Goal: Transaction & Acquisition: Book appointment/travel/reservation

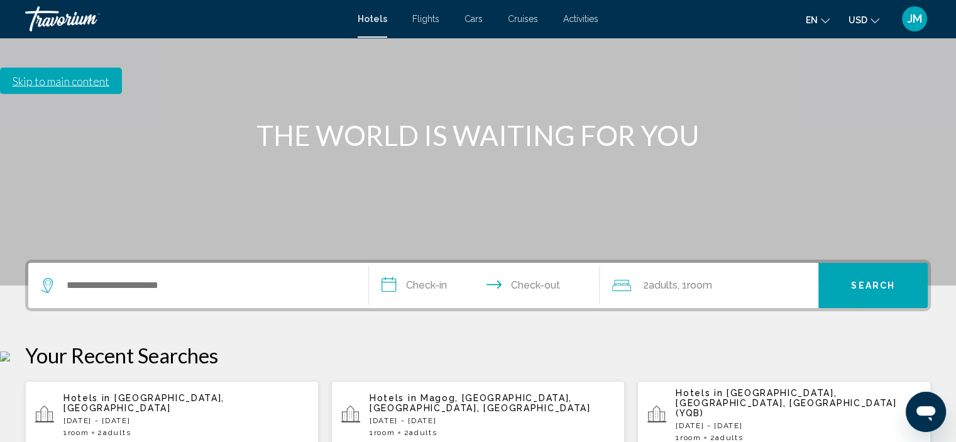
scroll to position [126, 0]
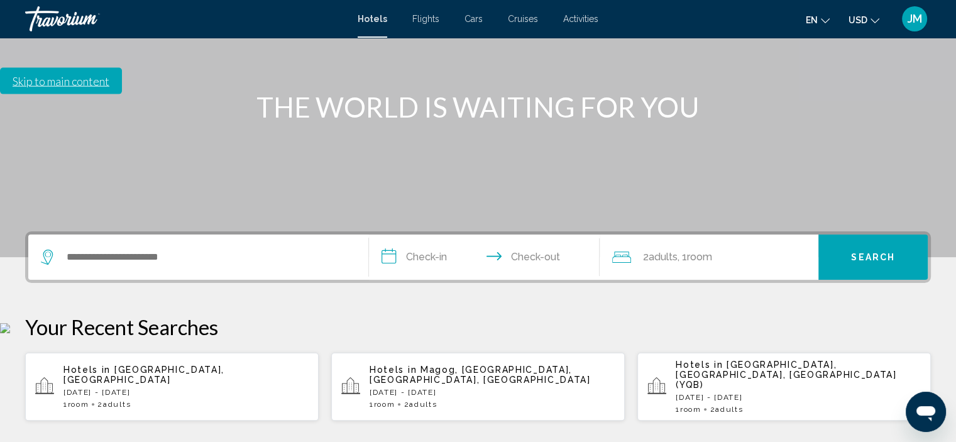
scroll to position [189, 0]
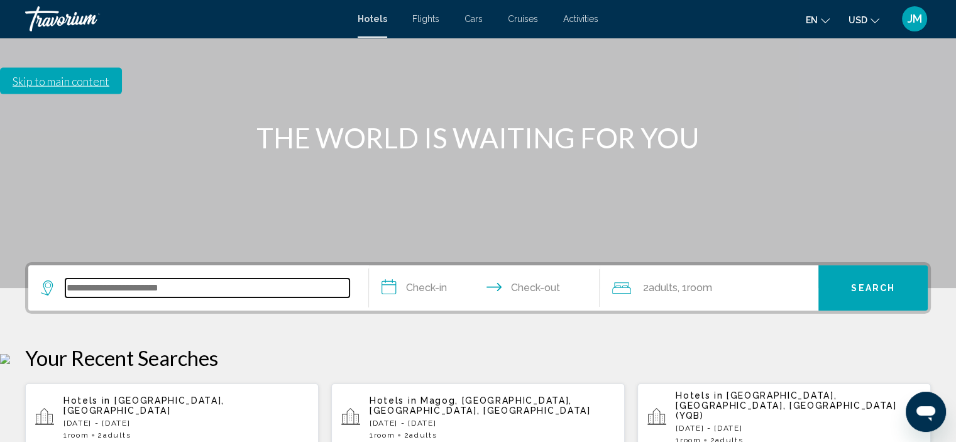
click at [131, 279] on input "Search widget" at bounding box center [207, 288] width 284 height 19
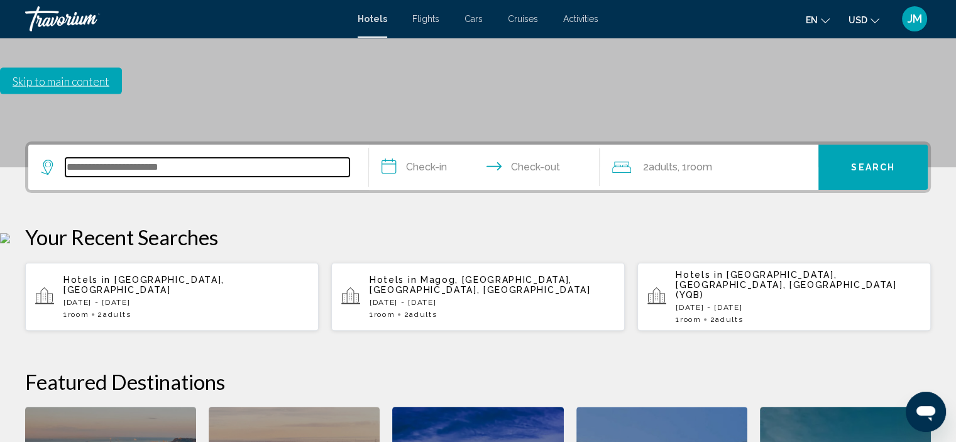
scroll to position [310, 0]
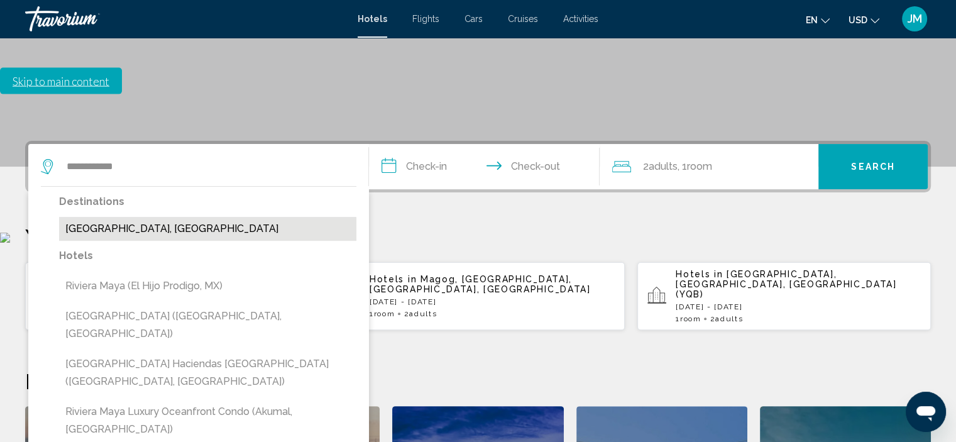
click at [126, 217] on button "Riviera Maya, Mexico" at bounding box center [207, 229] width 297 height 24
type input "**********"
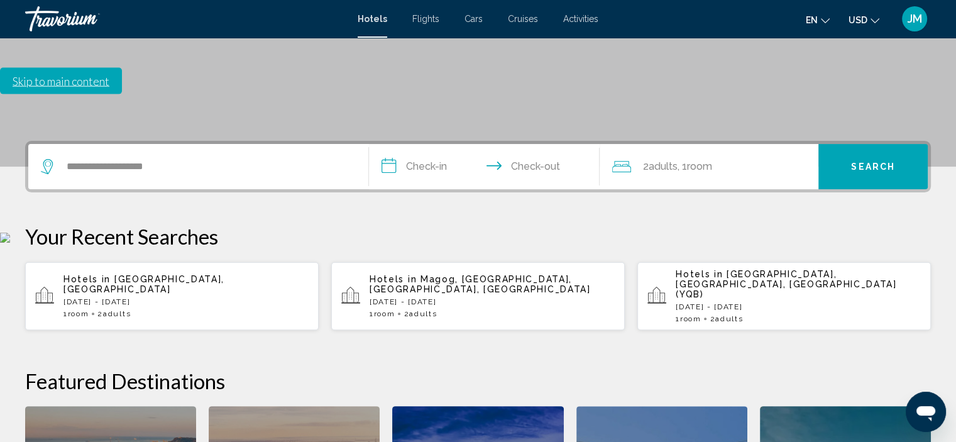
click at [431, 144] on input "**********" at bounding box center [487, 168] width 236 height 49
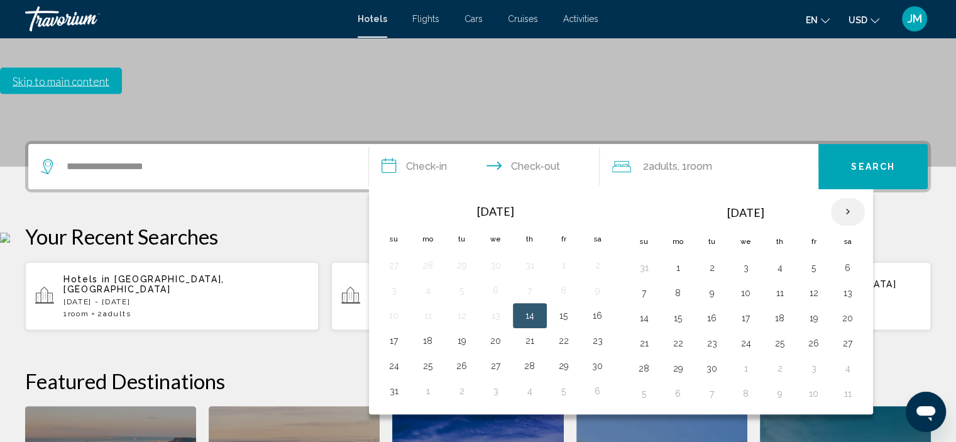
click at [844, 198] on th "Next month" at bounding box center [848, 212] width 34 height 28
click at [810, 284] on button "12" at bounding box center [814, 293] width 20 height 18
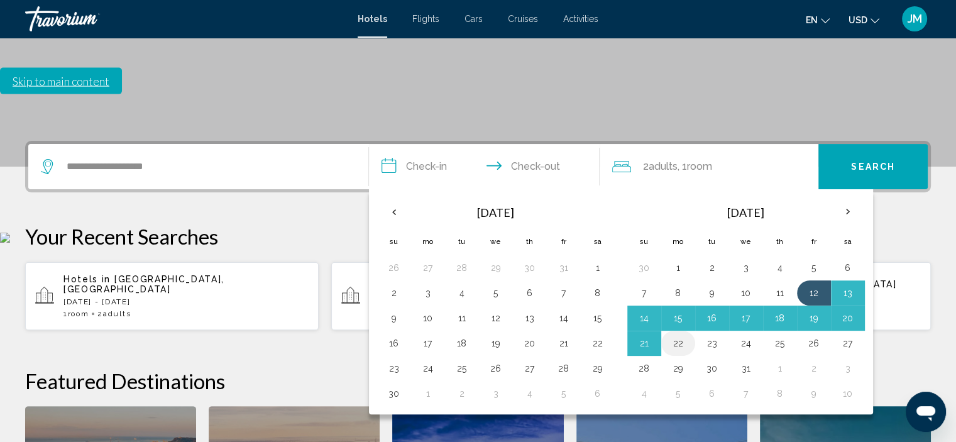
click at [674, 334] on button "22" at bounding box center [678, 343] width 20 height 18
type input "**********"
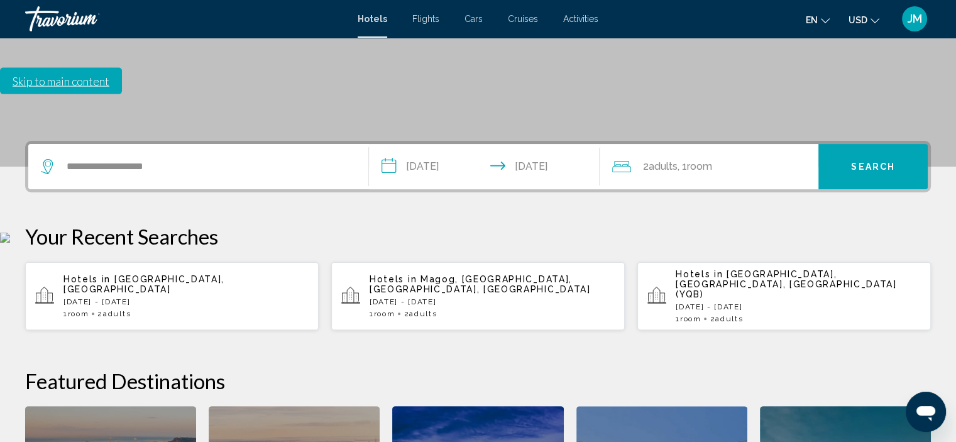
click at [878, 162] on span "Search" at bounding box center [873, 167] width 44 height 10
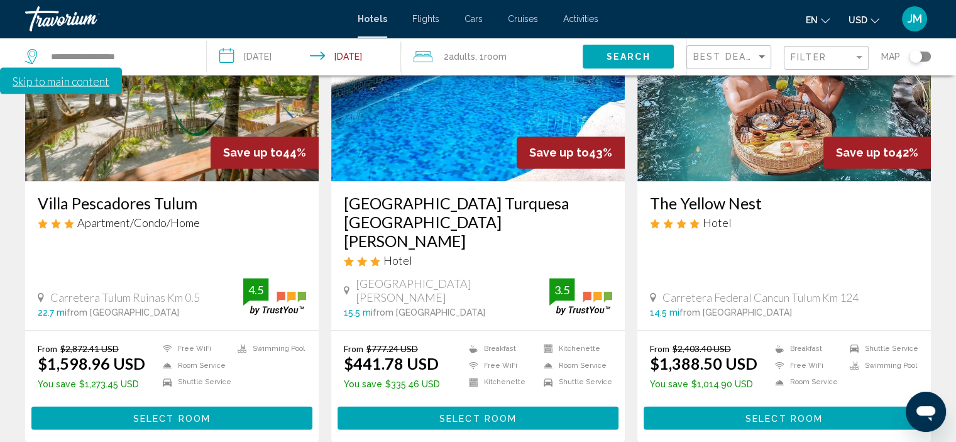
scroll to position [1715, 0]
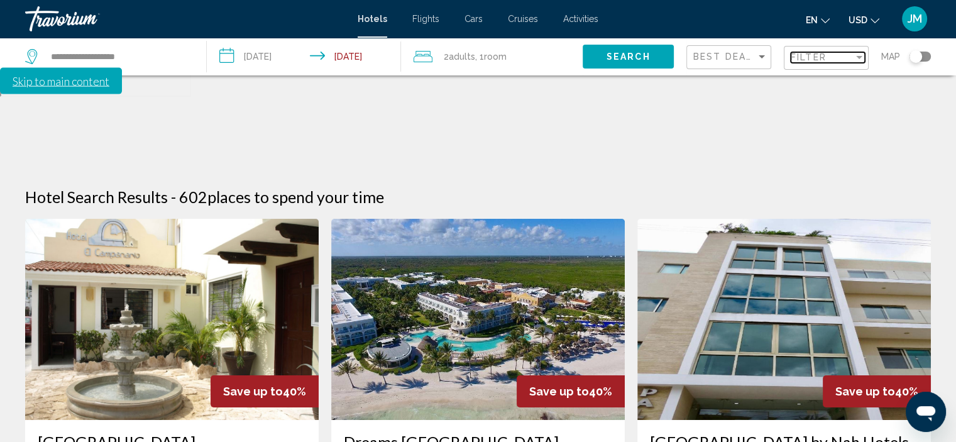
click at [827, 60] on div "Filter" at bounding box center [822, 57] width 63 height 10
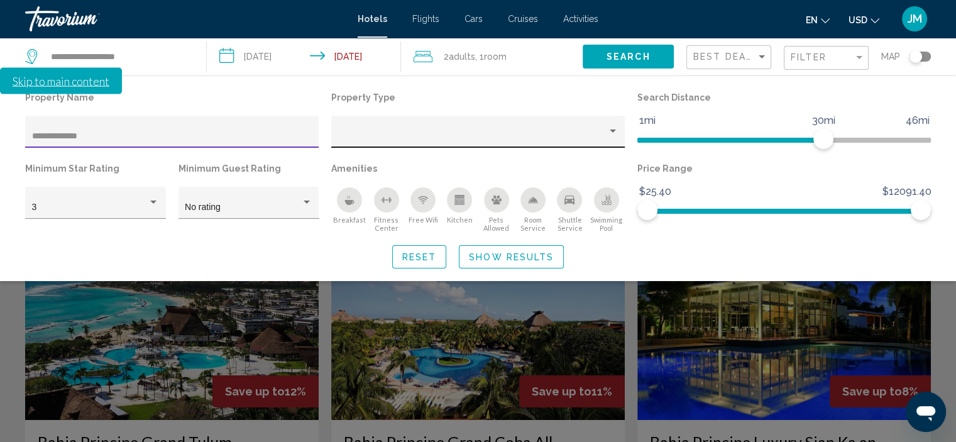
type input "**********"
click at [610, 136] on div "Property type" at bounding box center [612, 131] width 11 height 10
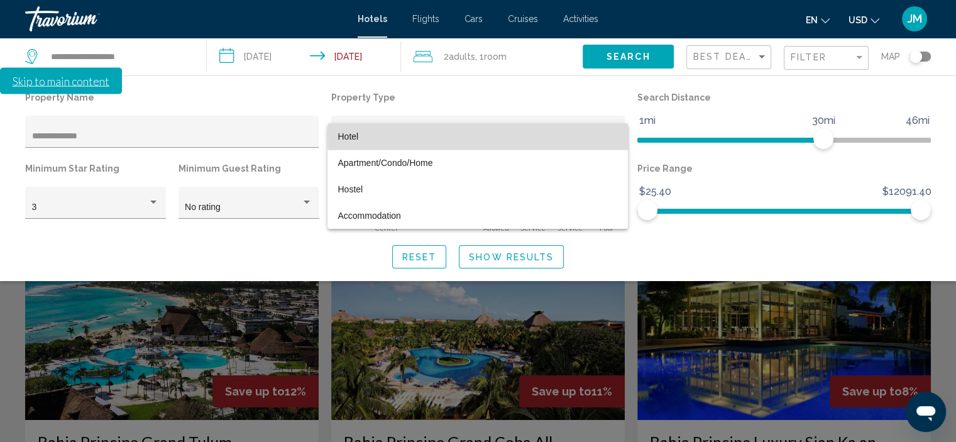
click at [610, 136] on span "Hotel" at bounding box center [478, 136] width 280 height 26
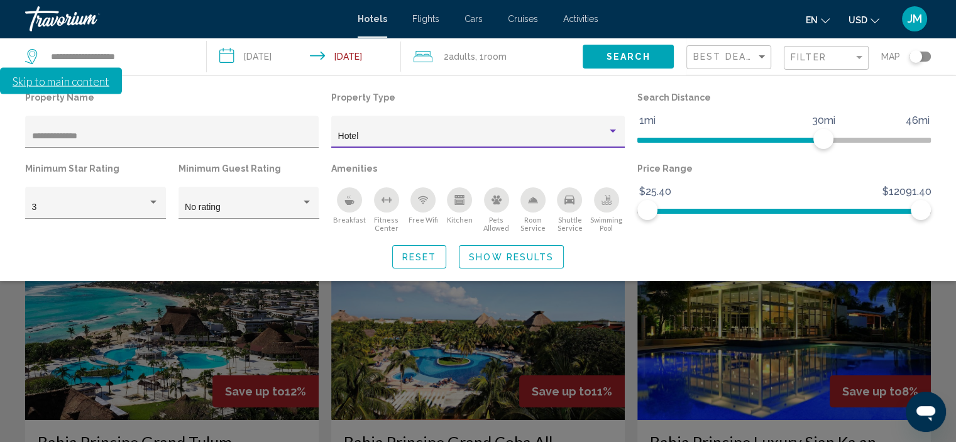
click at [497, 257] on span "Show Results" at bounding box center [511, 257] width 85 height 10
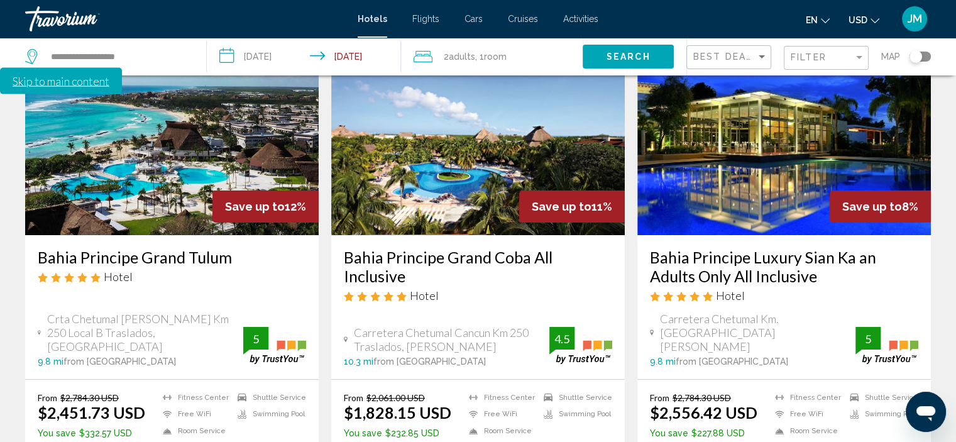
scroll to position [189, 0]
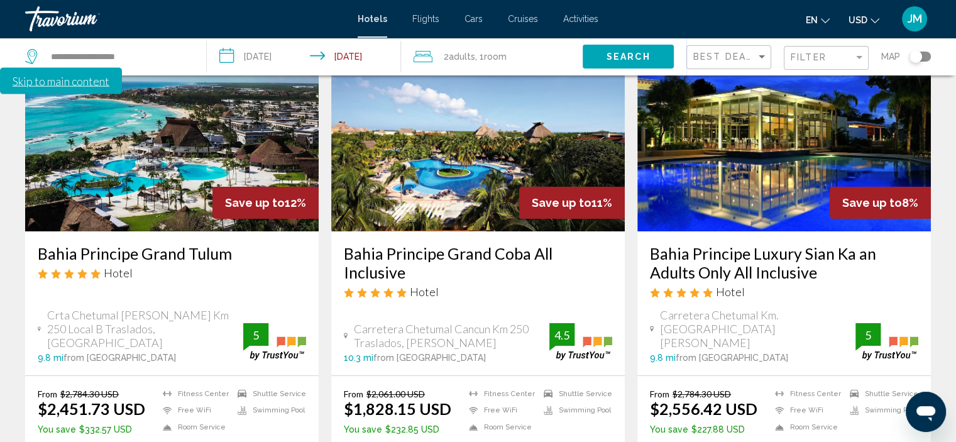
click at [744, 244] on h3 "Bahia Principe Luxury Sian Ka an Adults Only All Inclusive" at bounding box center [784, 263] width 268 height 38
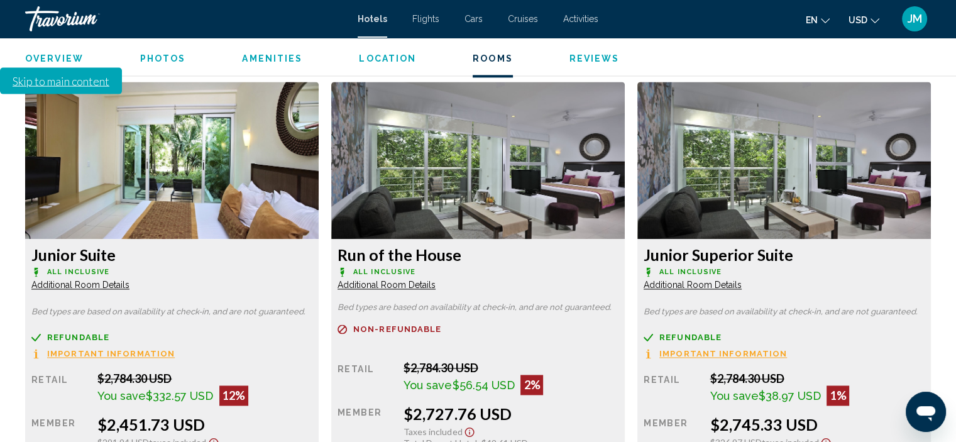
scroll to position [1823, 0]
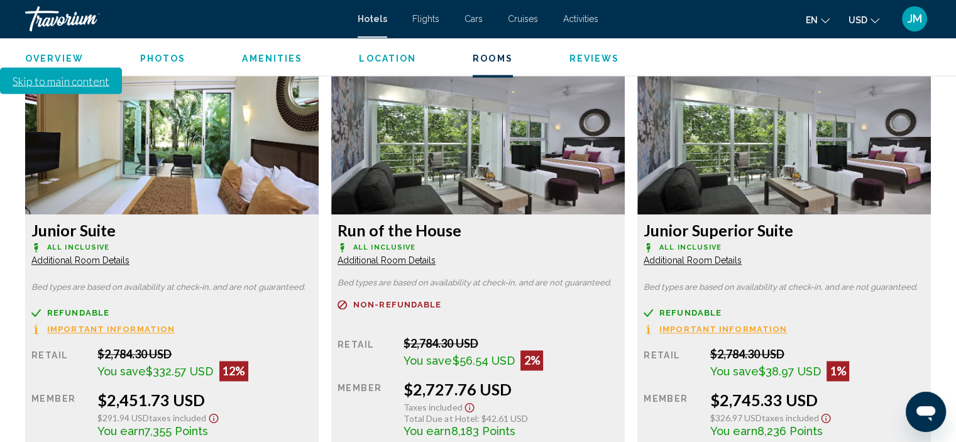
click at [871, 20] on icon "Change currency" at bounding box center [875, 20] width 9 height 9
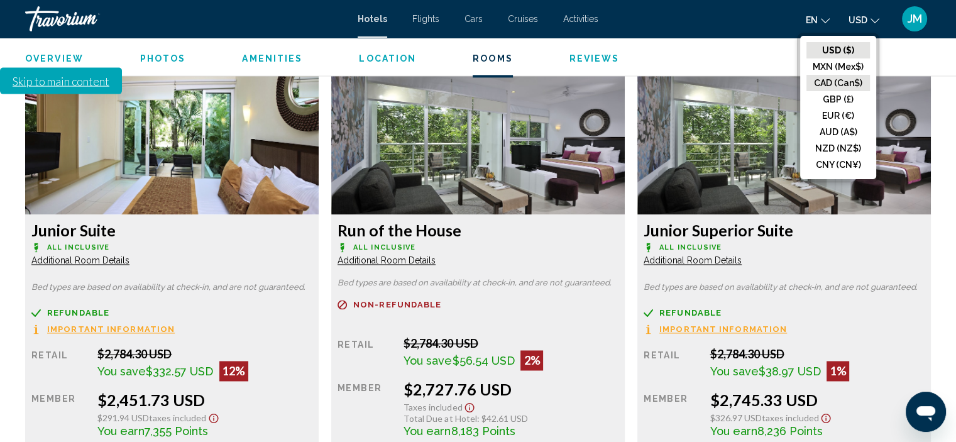
click at [850, 80] on button "CAD (Can$)" at bounding box center [839, 83] width 64 height 16
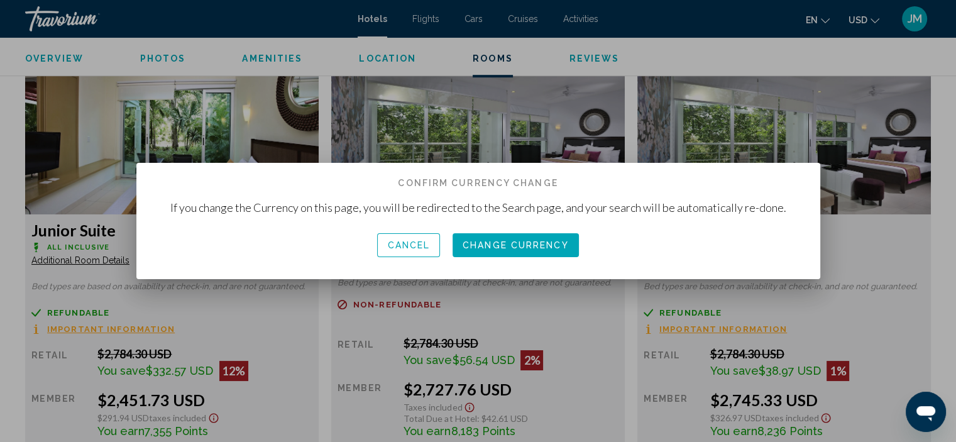
scroll to position [0, 0]
click at [533, 241] on span "Change Currency" at bounding box center [516, 246] width 106 height 10
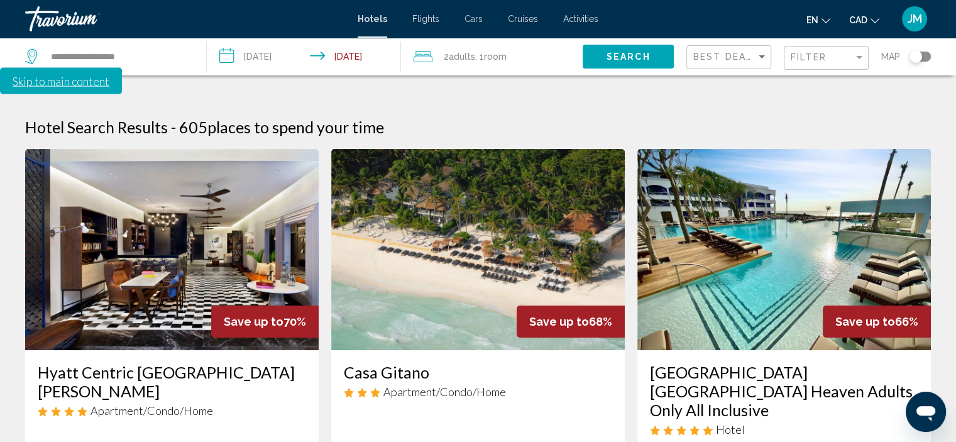
scroll to position [63, 0]
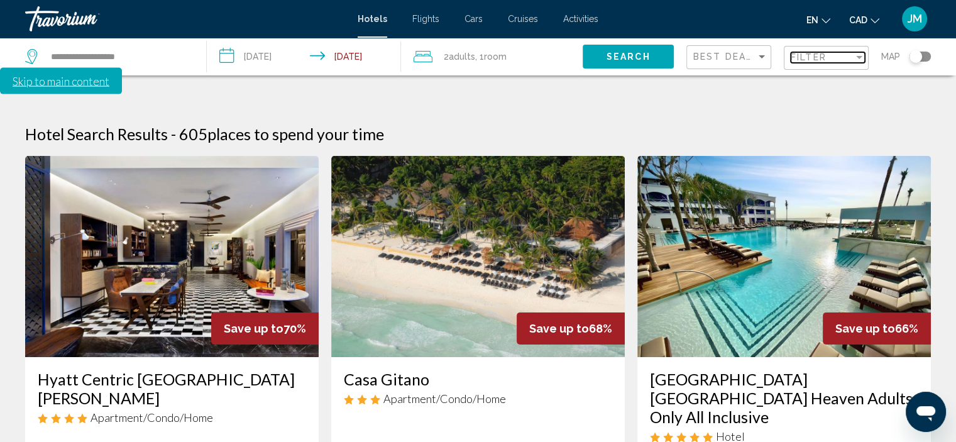
click at [825, 61] on span "Filter" at bounding box center [809, 57] width 36 height 10
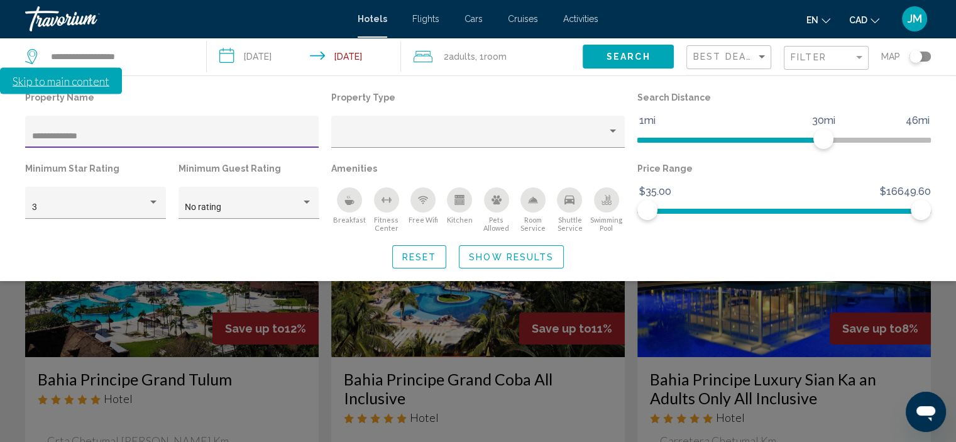
type input "**********"
click at [522, 257] on span "Show Results" at bounding box center [511, 257] width 85 height 10
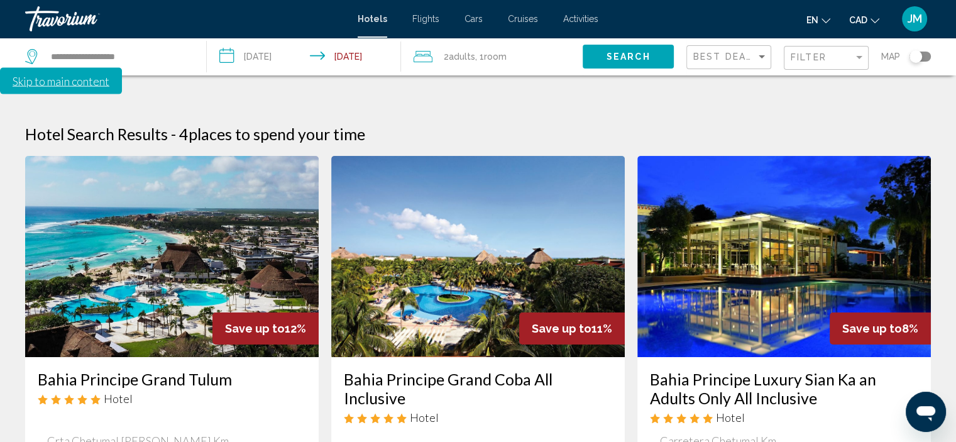
click at [776, 370] on div "Bahia Principe Luxury Sian Ka an Adults Only All Inclusive Hotel" at bounding box center [784, 402] width 268 height 64
click at [781, 370] on h3 "Bahia Principe Luxury Sian Ka an Adults Only All Inclusive" at bounding box center [784, 389] width 268 height 38
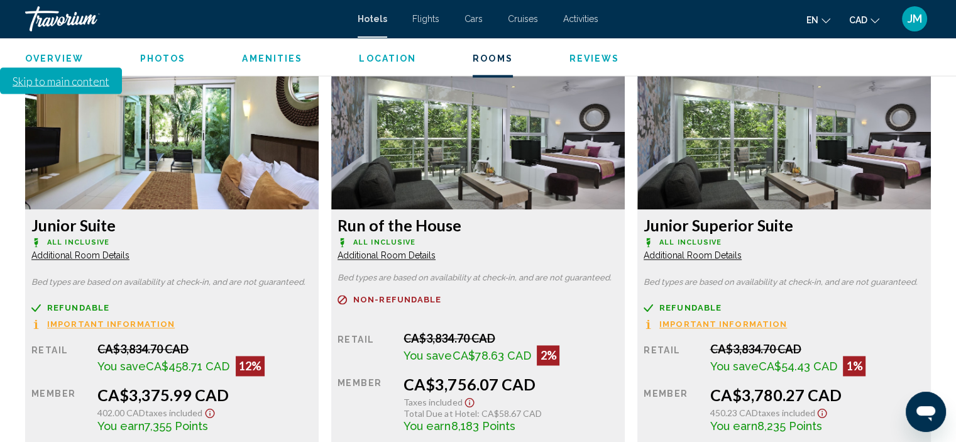
scroll to position [1828, 0]
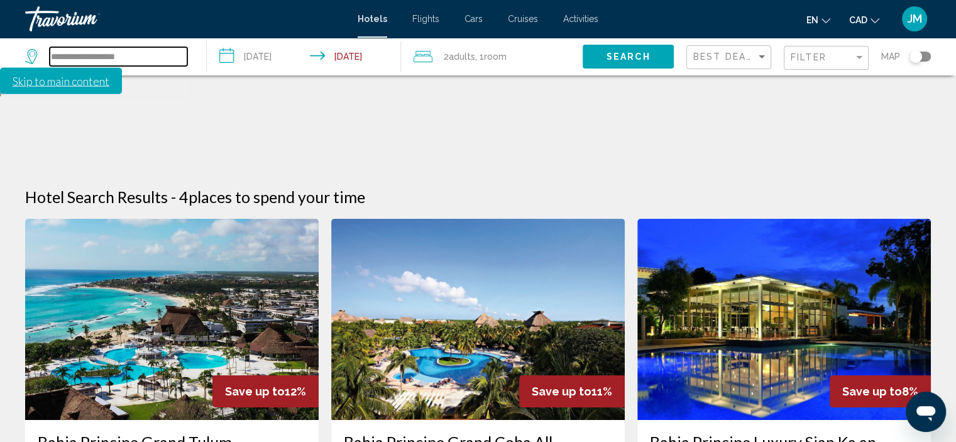
click at [147, 56] on input "**********" at bounding box center [119, 56] width 138 height 19
